Goal: Task Accomplishment & Management: Manage account settings

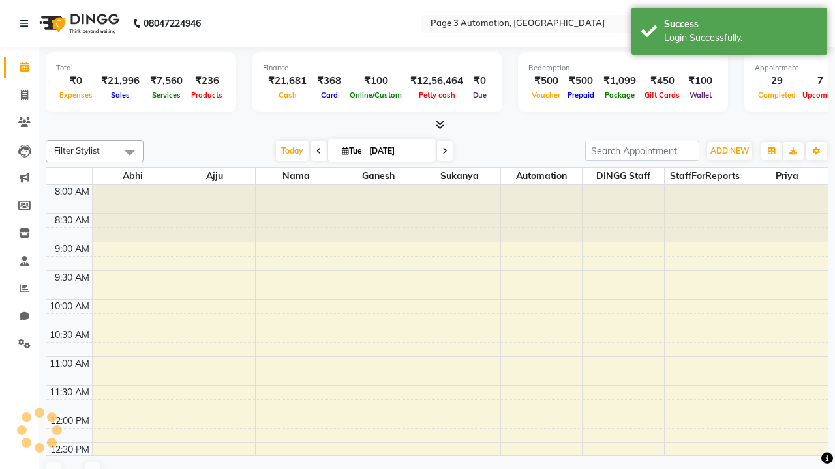
select select "en"
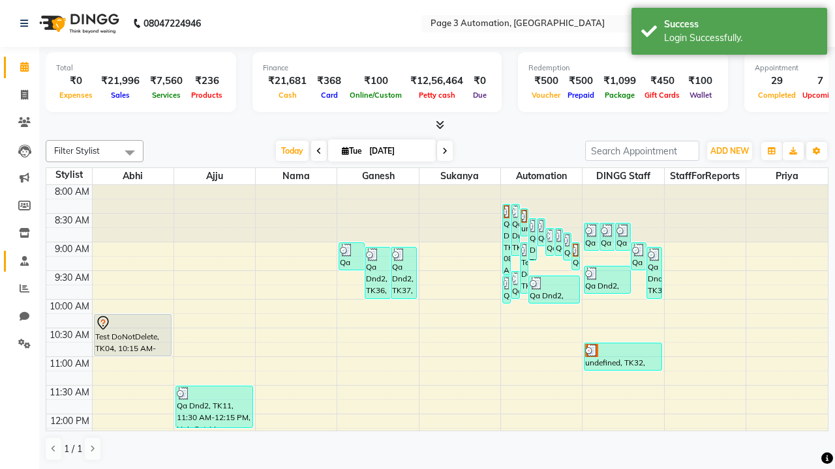
click at [20, 261] on span at bounding box center [24, 261] width 23 height 15
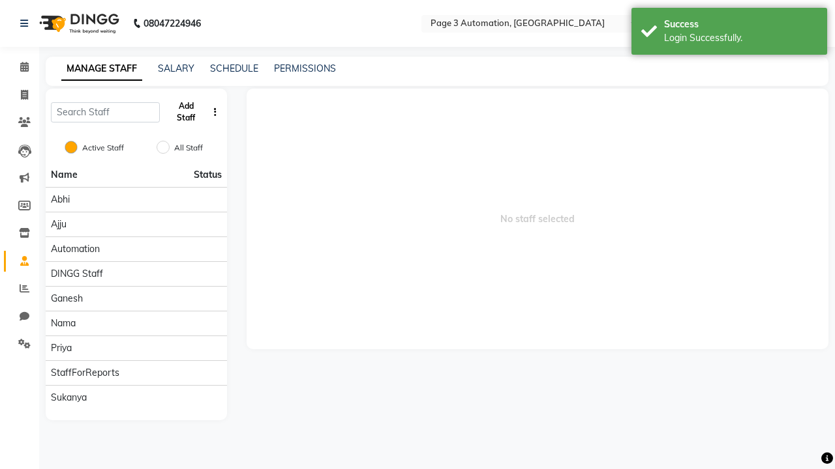
click at [186, 112] on button "Add Staff" at bounding box center [186, 112] width 42 height 34
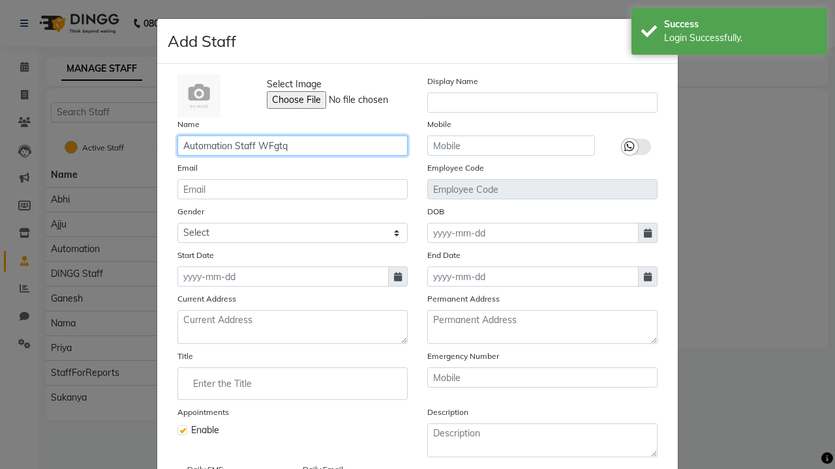
type input "Automation Staff WFgtq"
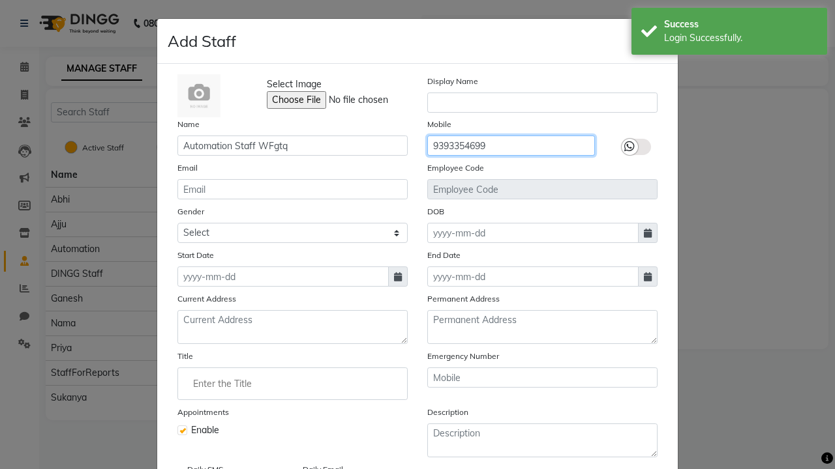
type input "9393354699"
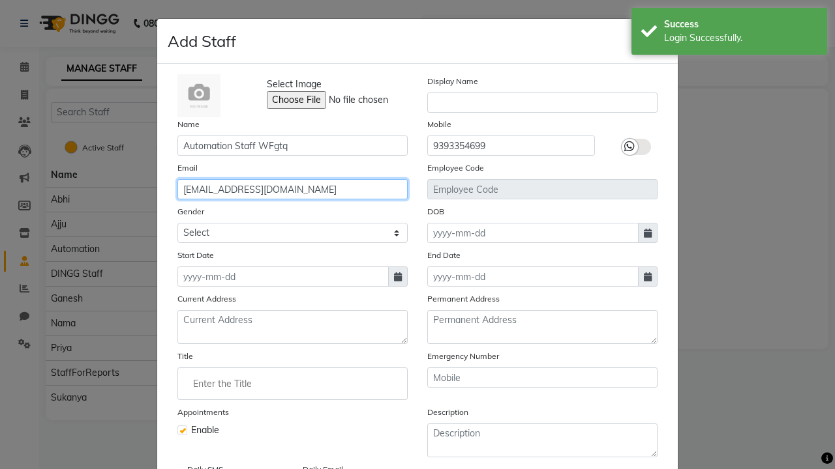
type input "[EMAIL_ADDRESS][DOMAIN_NAME]"
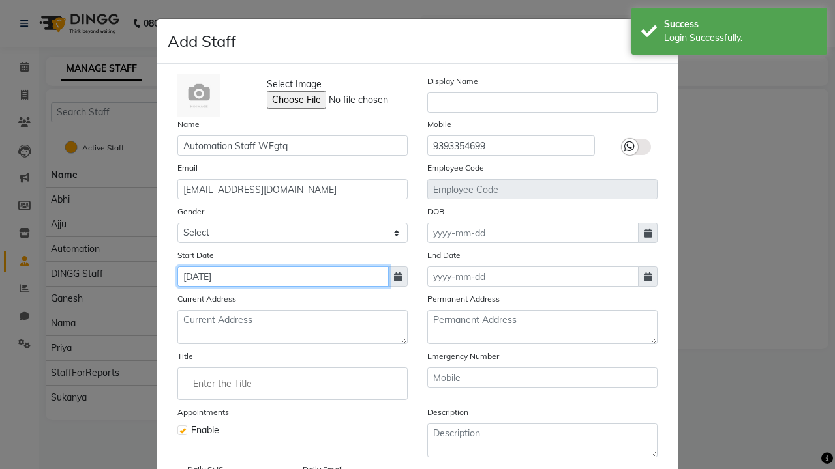
type input "[DATE]"
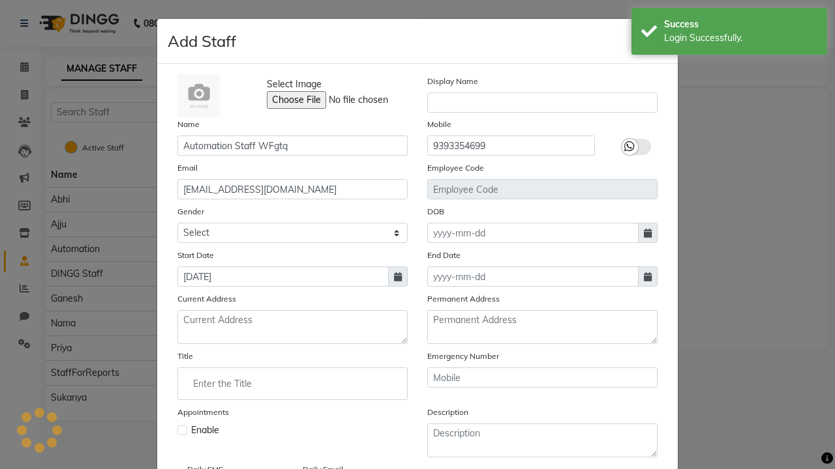
checkbox input "false"
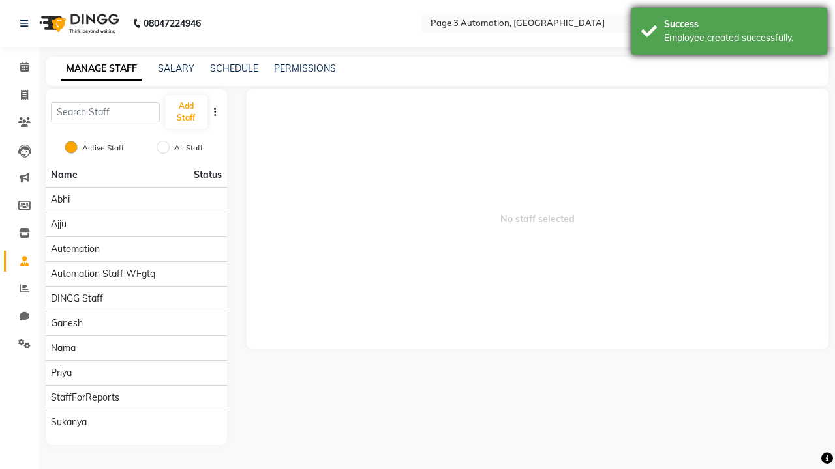
click at [729, 33] on div "Employee created successfully." at bounding box center [740, 38] width 153 height 14
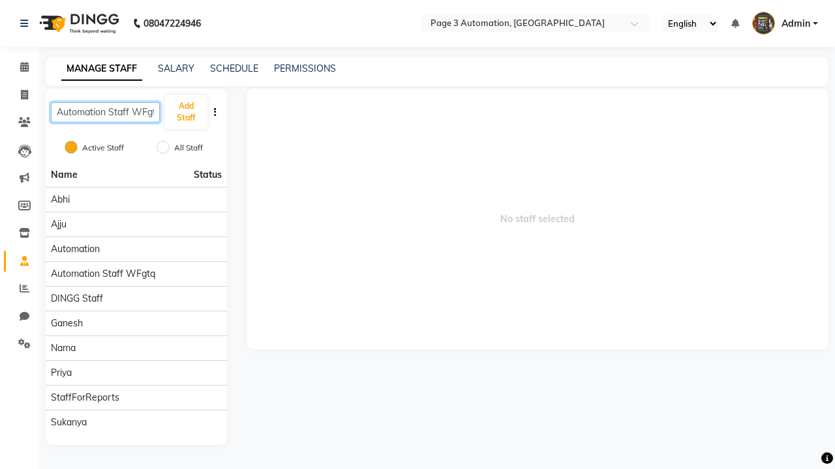
scroll to position [0, 7]
type input "Automation Staff WFgtq"
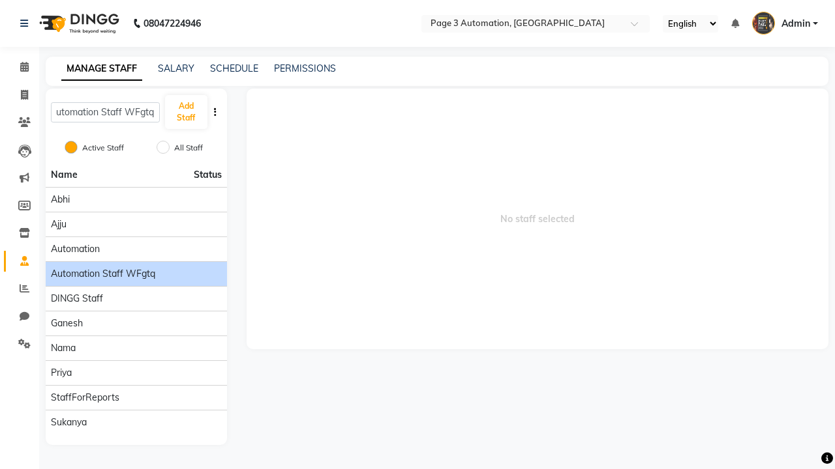
click at [136, 267] on span "Automation Staff WFgtq" at bounding box center [103, 274] width 104 height 14
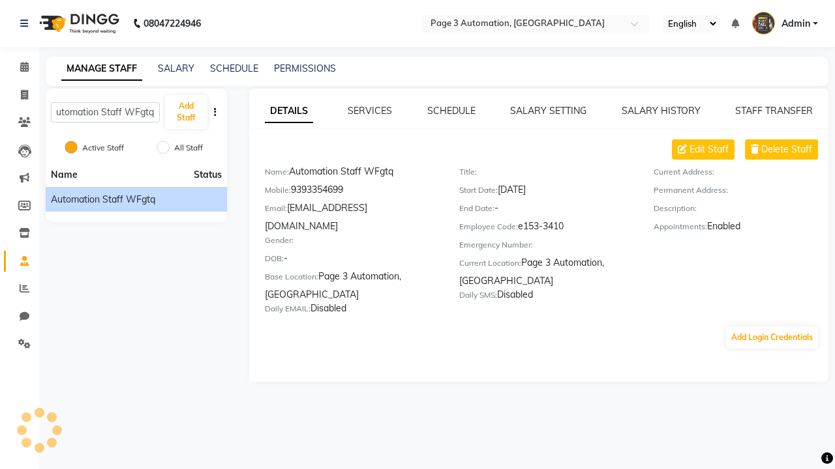
scroll to position [0, 0]
click at [451, 111] on link "SCHEDULE" at bounding box center [451, 111] width 48 height 12
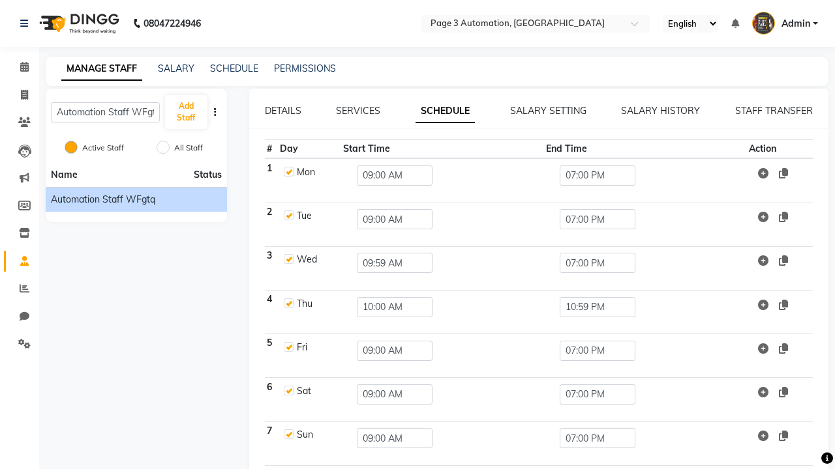
click at [445, 111] on link "SCHEDULE" at bounding box center [444, 111] width 59 height 23
click at [288, 171] on label at bounding box center [289, 172] width 10 height 10
click at [288, 171] on input "checkbox" at bounding box center [288, 171] width 8 height 8
checkbox input "false"
click at [391, 175] on input "09:00 AM" at bounding box center [395, 176] width 76 height 20
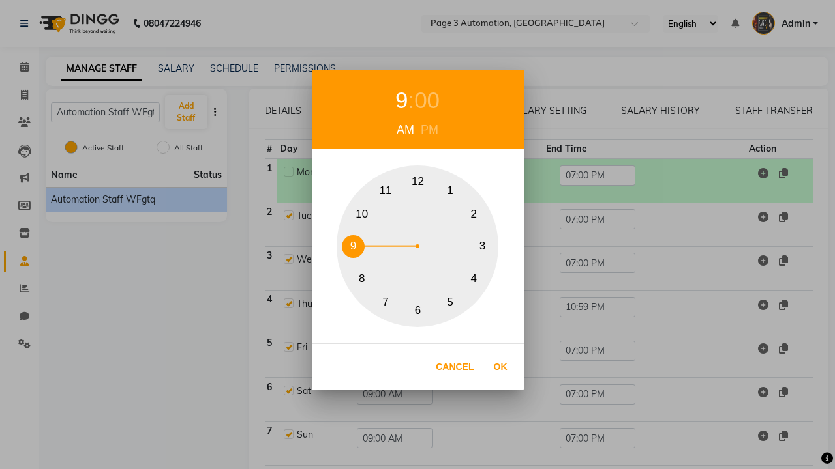
click at [406, 118] on div "9" at bounding box center [401, 100] width 12 height 35
click at [405, 130] on div "AM" at bounding box center [405, 130] width 24 height 18
click at [353, 246] on button "9" at bounding box center [353, 246] width 23 height 23
click at [500, 367] on button "Ok" at bounding box center [500, 367] width 27 height 27
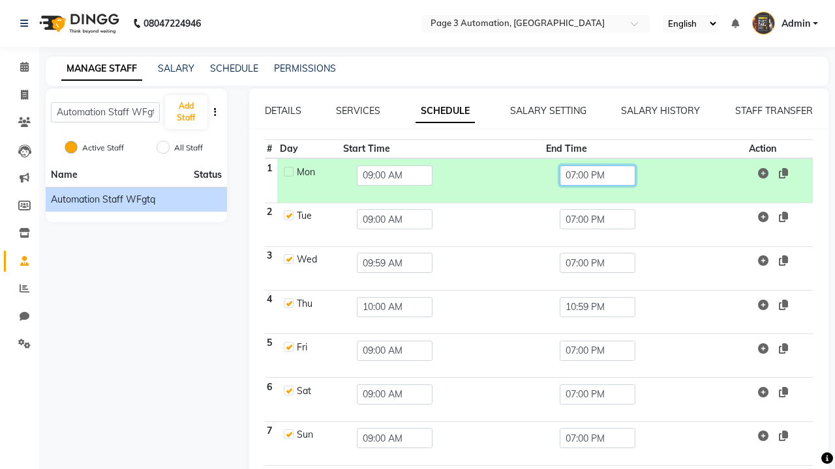
click at [595, 175] on input "07:00 PM" at bounding box center [597, 176] width 76 height 20
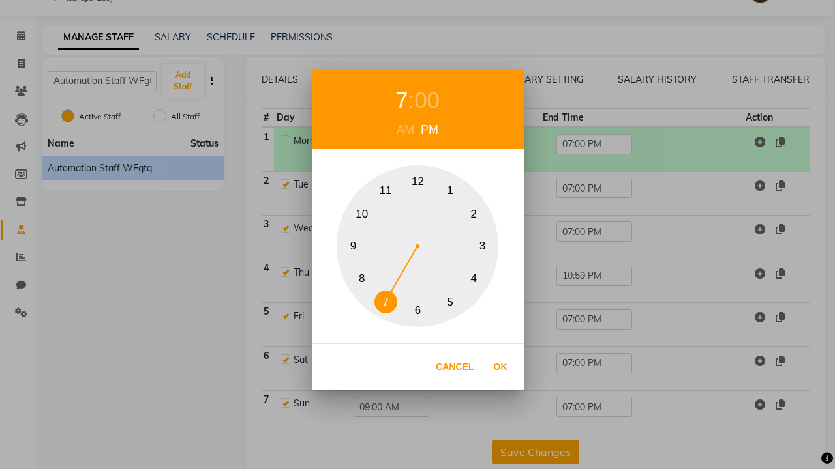
scroll to position [52, 0]
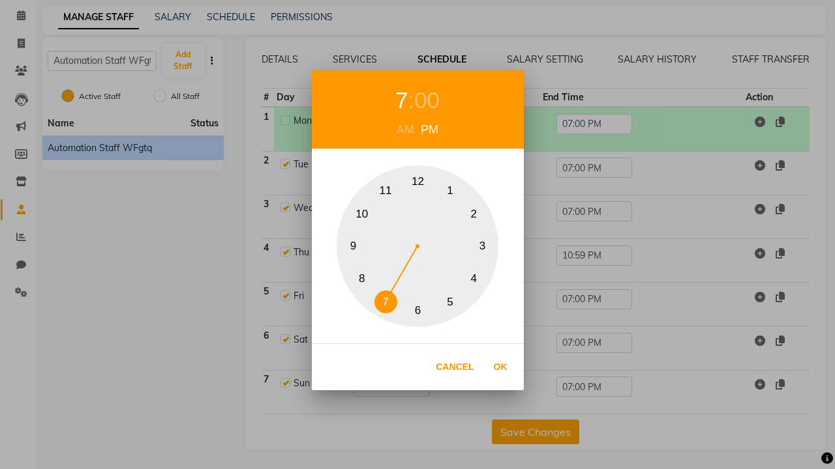
click at [450, 302] on button "5" at bounding box center [450, 302] width 23 height 23
click at [429, 130] on div "PM" at bounding box center [429, 130] width 24 height 18
click at [426, 100] on div "00" at bounding box center [426, 100] width 25 height 35
click at [482, 246] on button "15" at bounding box center [482, 246] width 23 height 23
click at [500, 367] on button "Ok" at bounding box center [500, 367] width 27 height 27
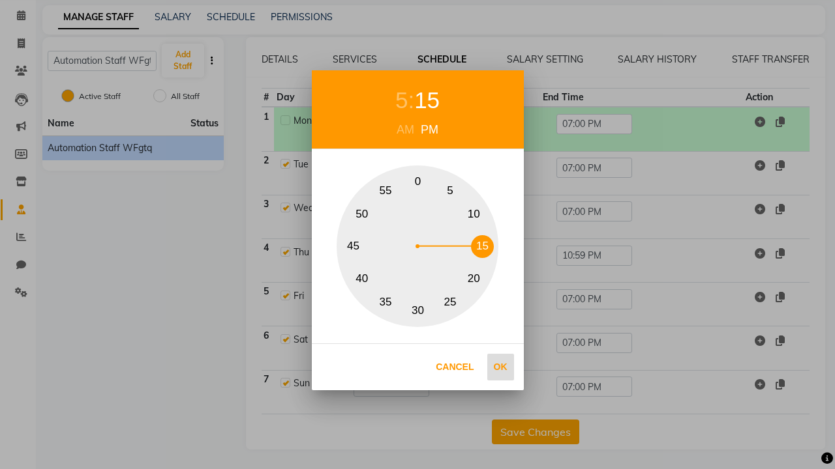
type input "05:15 PM"
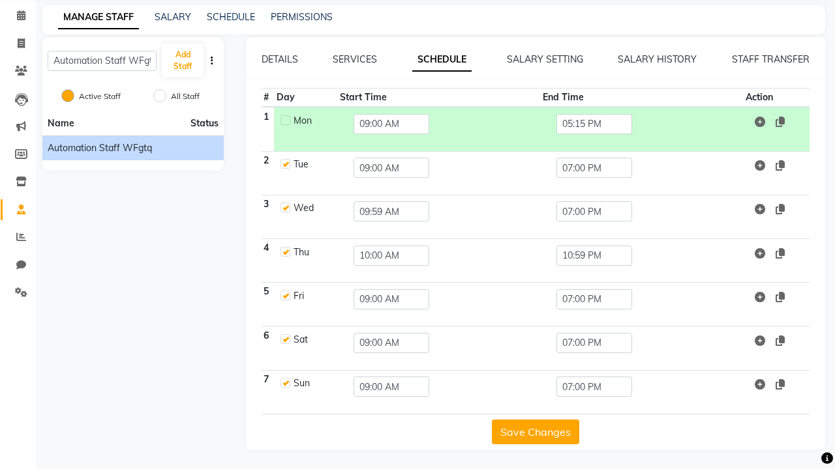
scroll to position [0, 0]
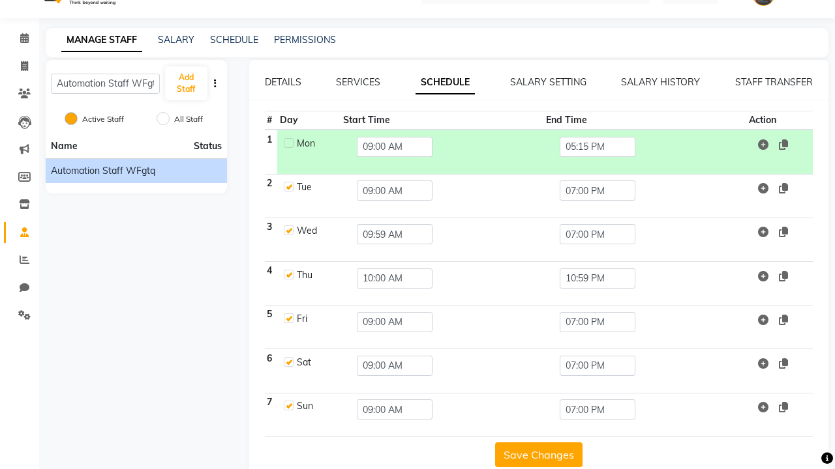
click at [535, 456] on button "Save Changes" at bounding box center [538, 455] width 87 height 25
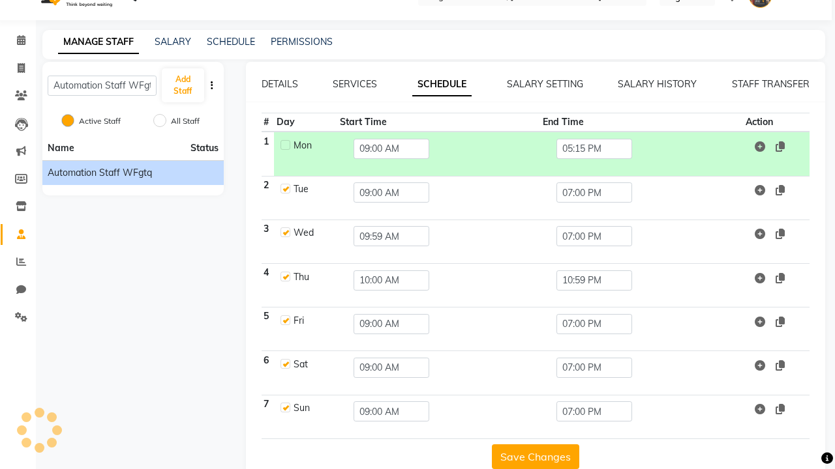
scroll to position [52, 0]
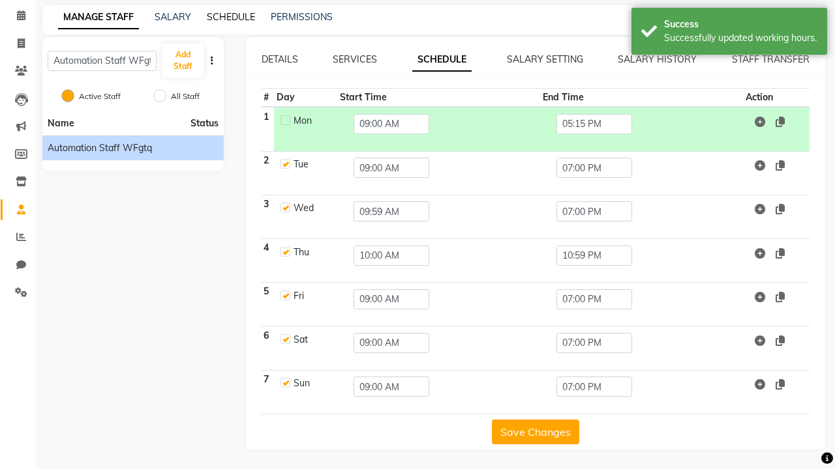
click at [231, 17] on link "SCHEDULE" at bounding box center [231, 17] width 48 height 12
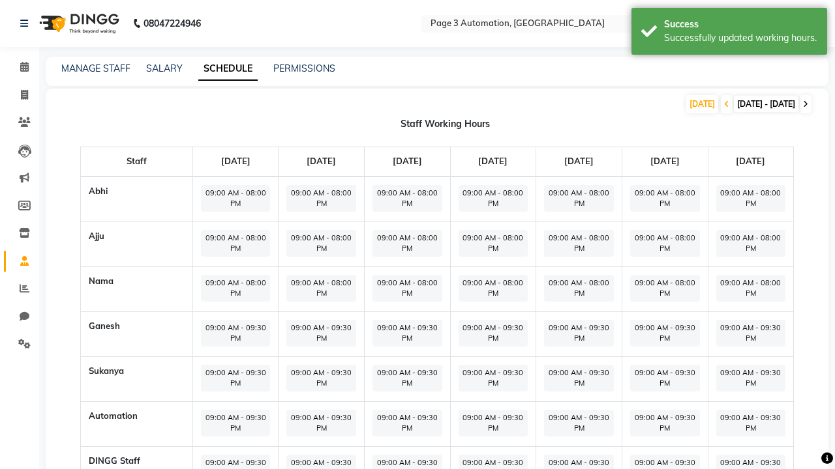
click at [805, 104] on icon at bounding box center [805, 104] width 5 height 8
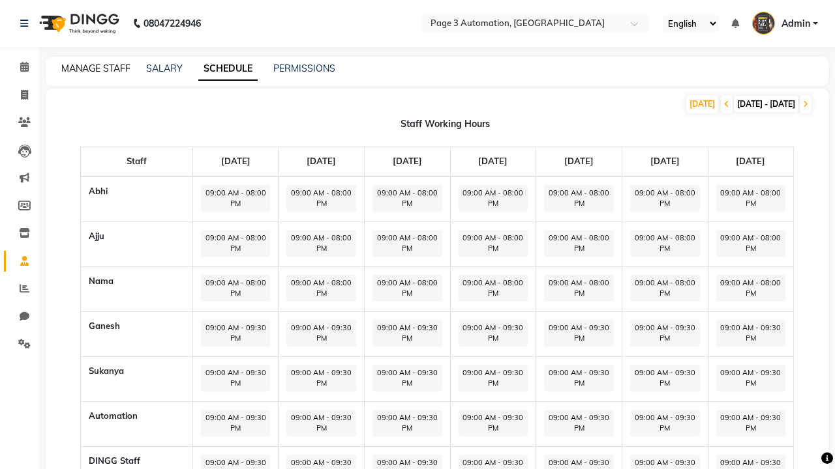
click at [96, 68] on link "MANAGE STAFF" at bounding box center [95, 69] width 69 height 12
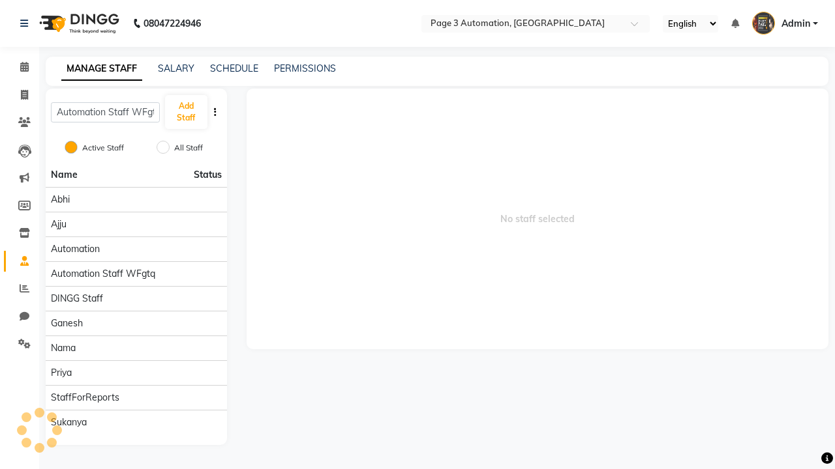
scroll to position [0, 7]
type input "Automation Staff WFgtq"
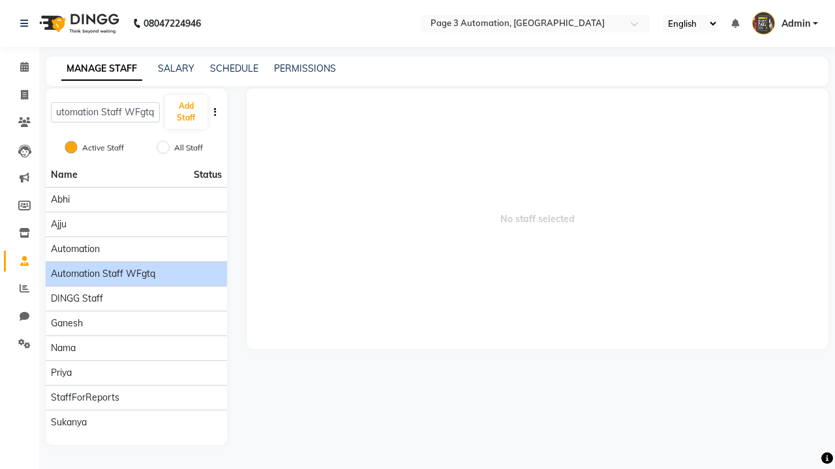
click at [136, 267] on span "Automation Staff WFgtq" at bounding box center [103, 274] width 104 height 14
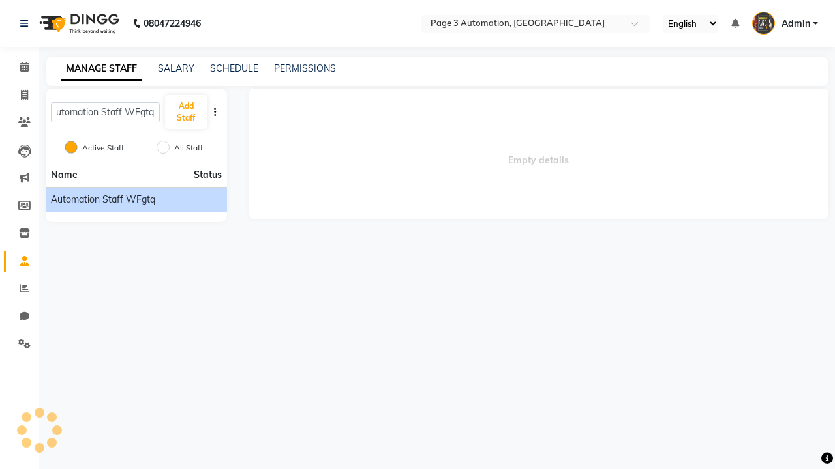
scroll to position [0, 0]
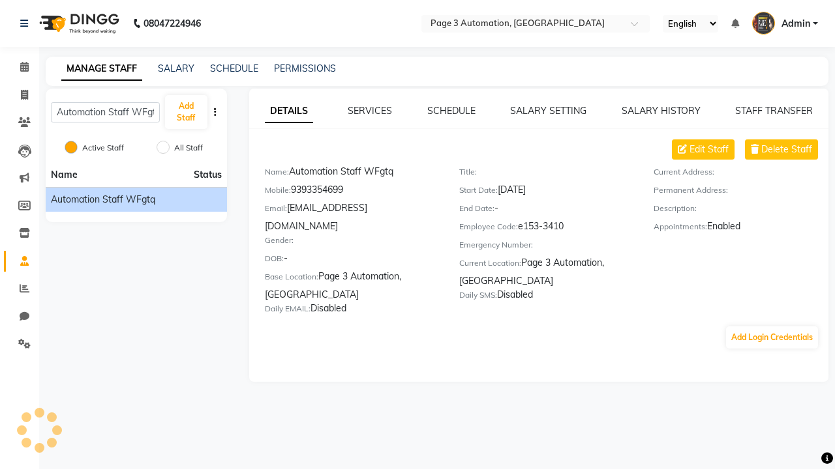
click at [288, 111] on link "DETAILS" at bounding box center [289, 111] width 48 height 23
click at [786, 149] on span "Delete Staff" at bounding box center [786, 150] width 51 height 14
